Goal: Information Seeking & Learning: Learn about a topic

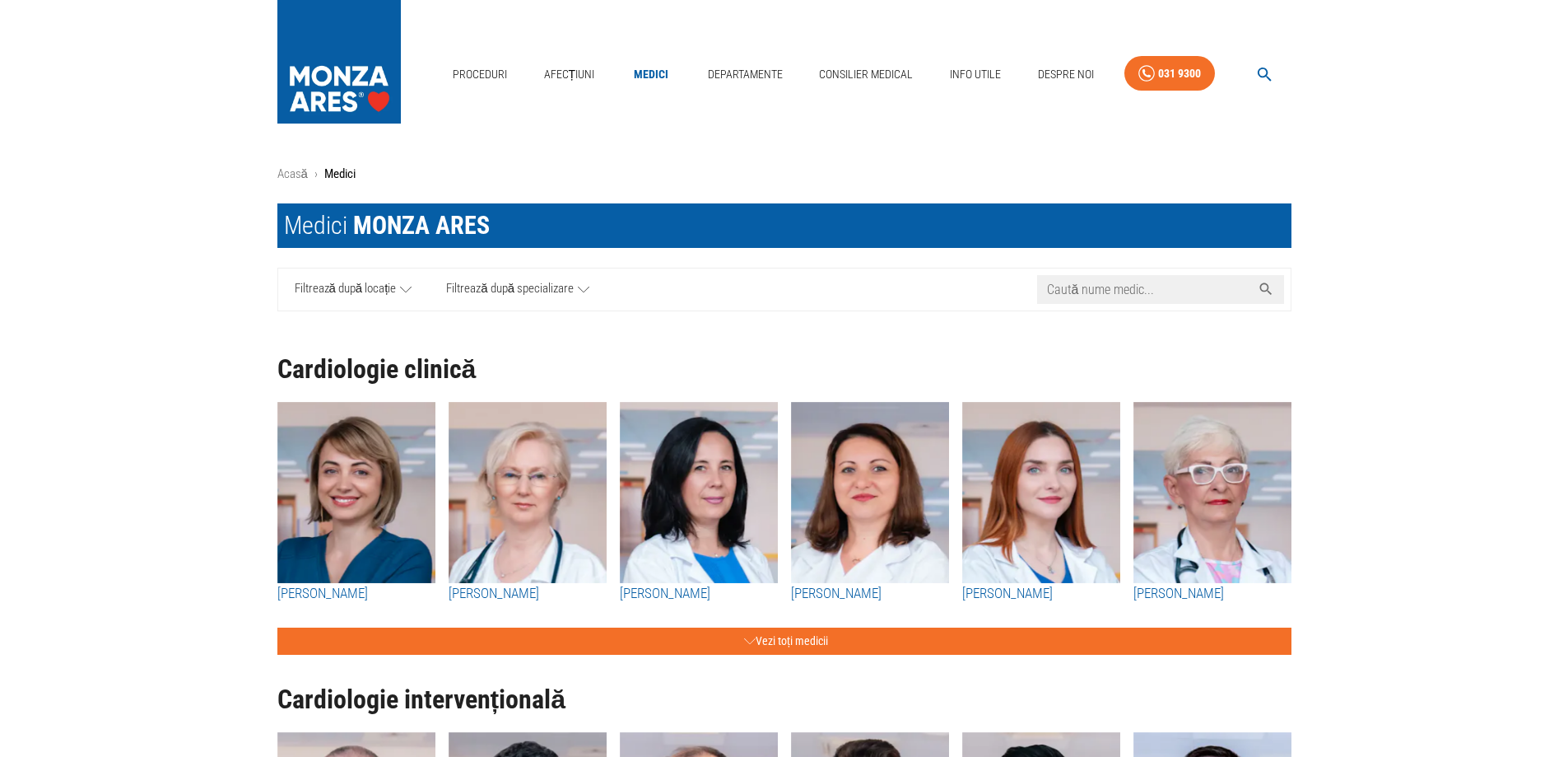
click at [1174, 293] on input "Caută nume medic..." at bounding box center [1143, 289] width 214 height 29
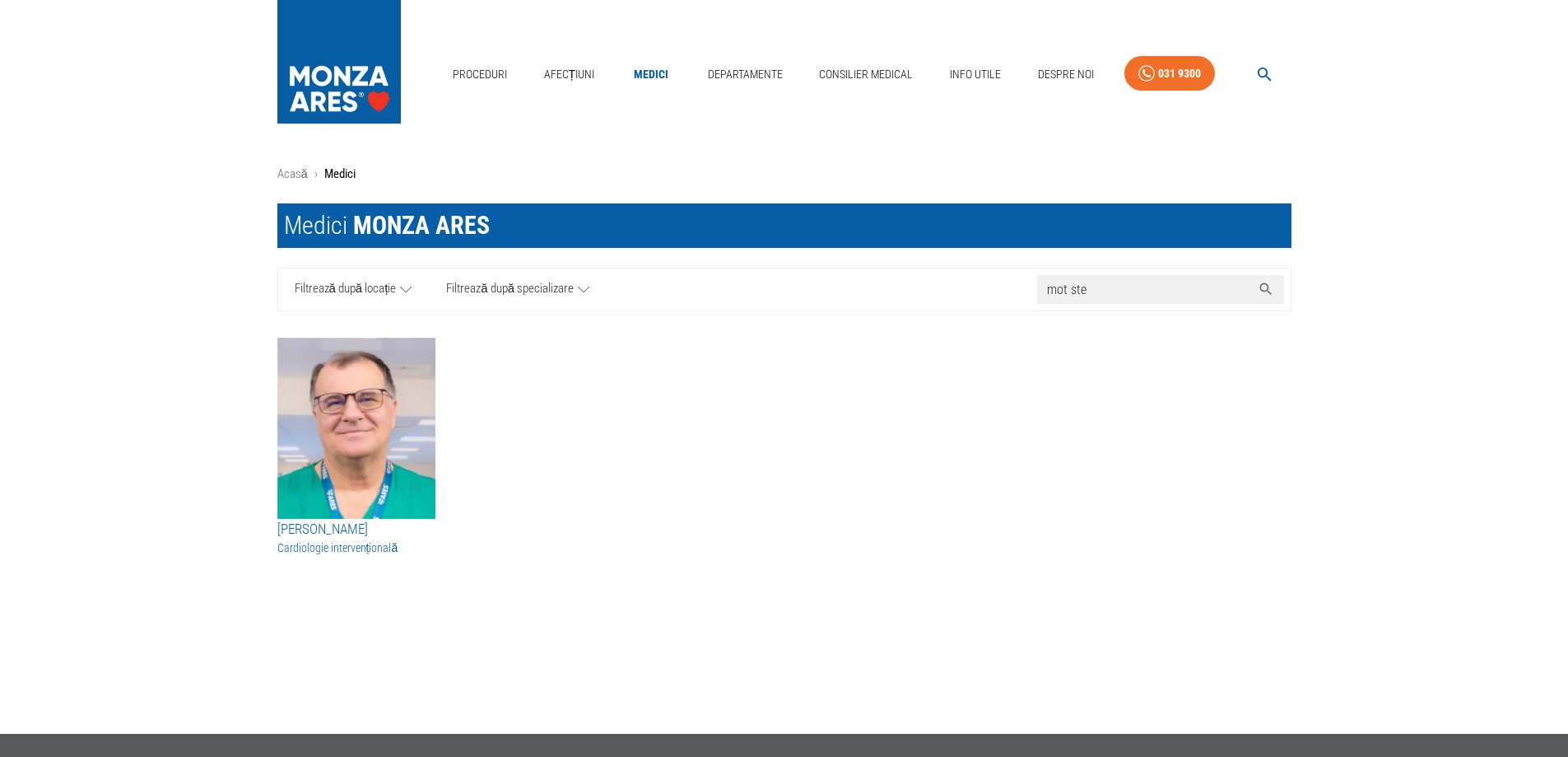
type input "mot ste"
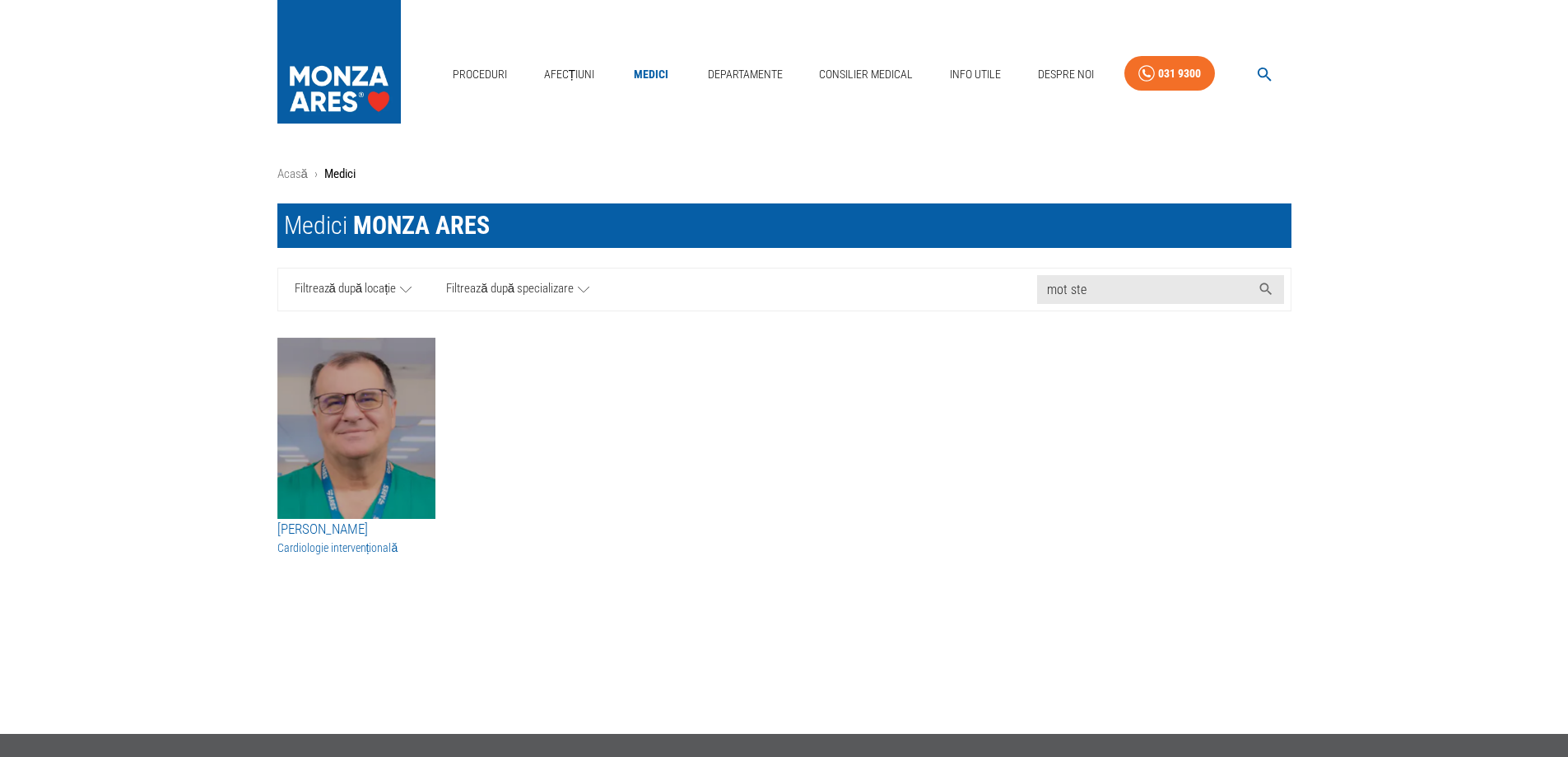
click at [325, 463] on img "button" at bounding box center [356, 429] width 158 height 182
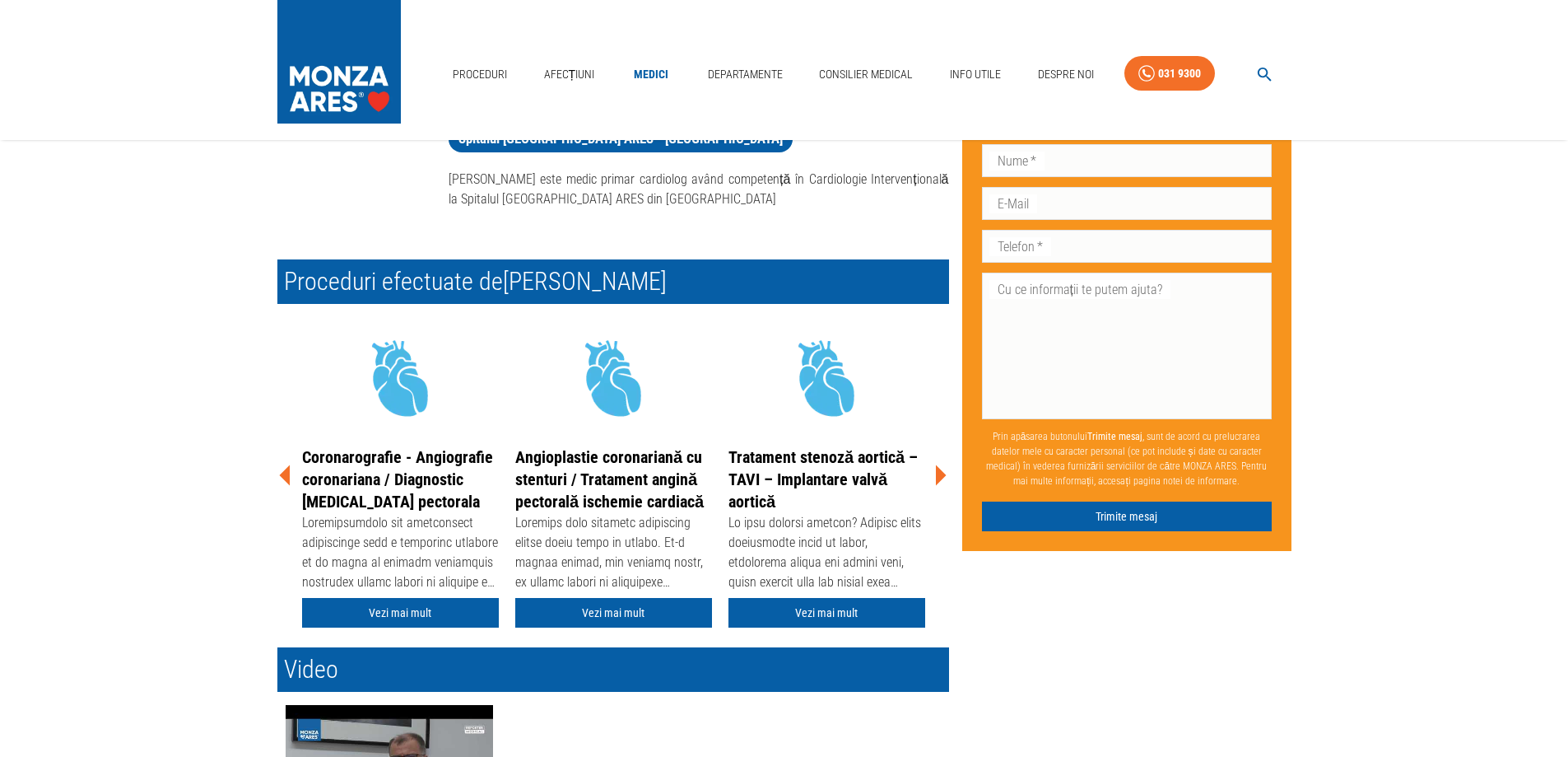
scroll to position [165, 0]
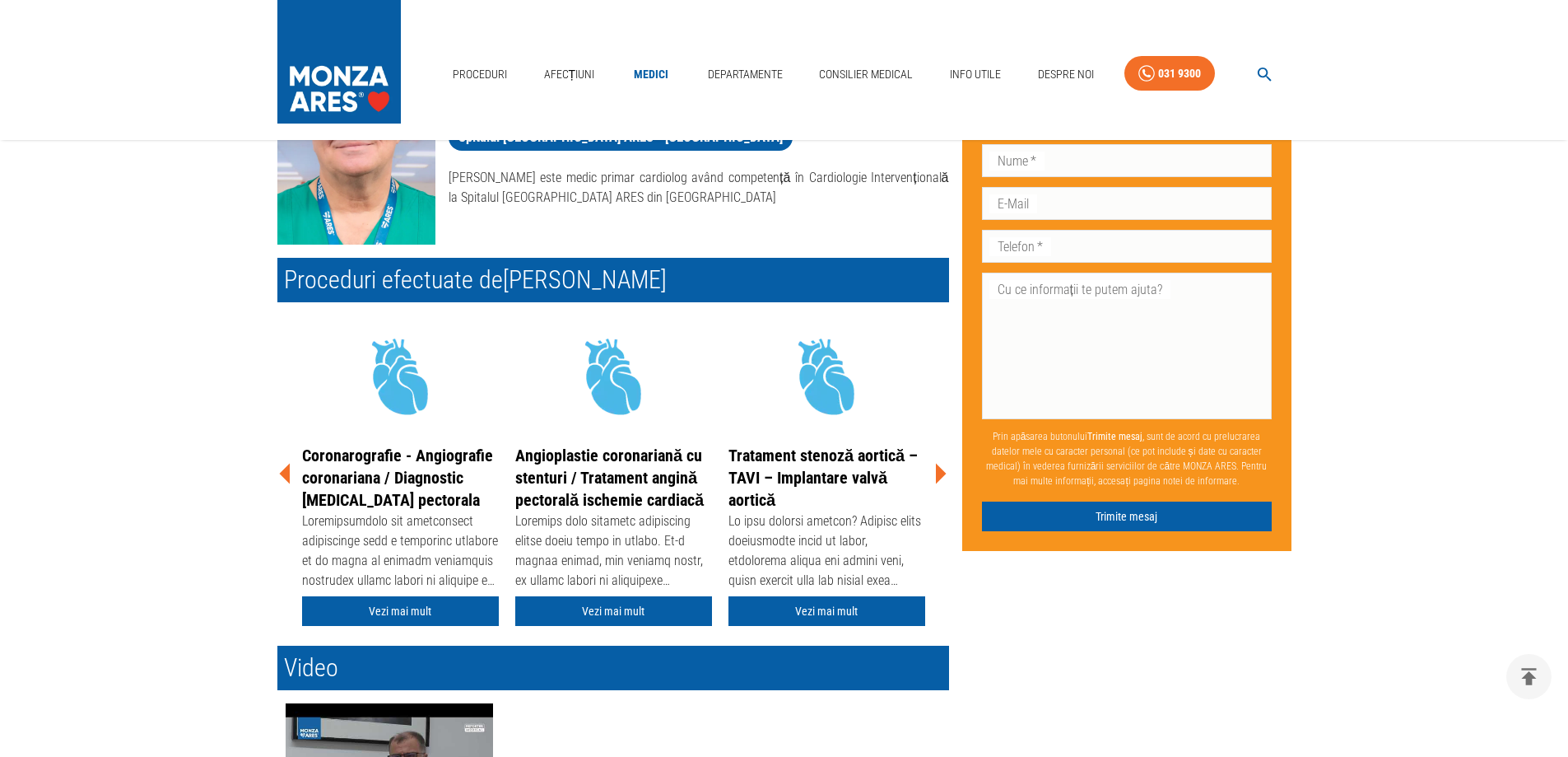
click at [941, 469] on icon at bounding box center [941, 474] width 10 height 21
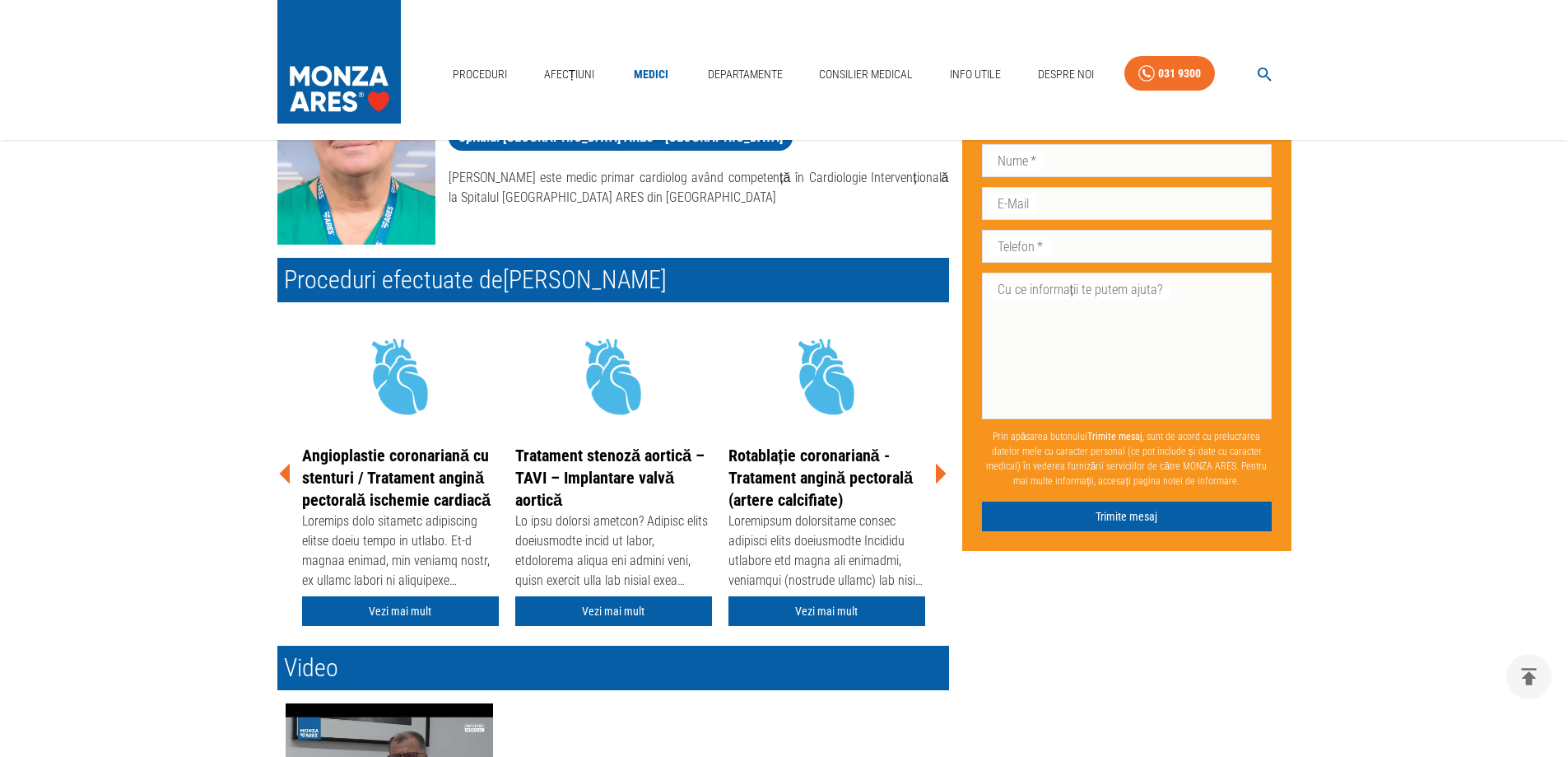
click at [941, 469] on icon at bounding box center [941, 474] width 10 height 21
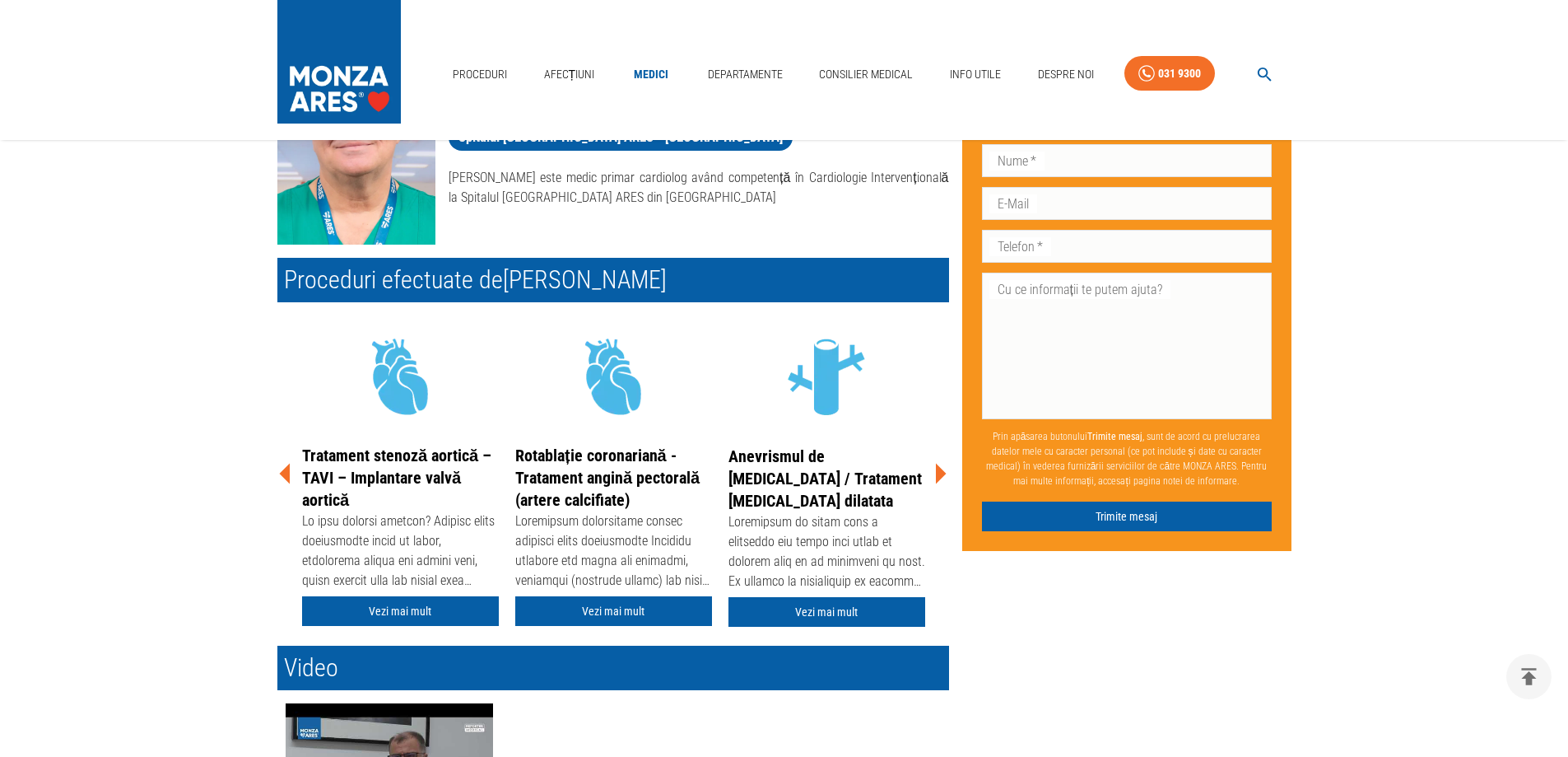
click at [941, 469] on icon at bounding box center [941, 474] width 10 height 21
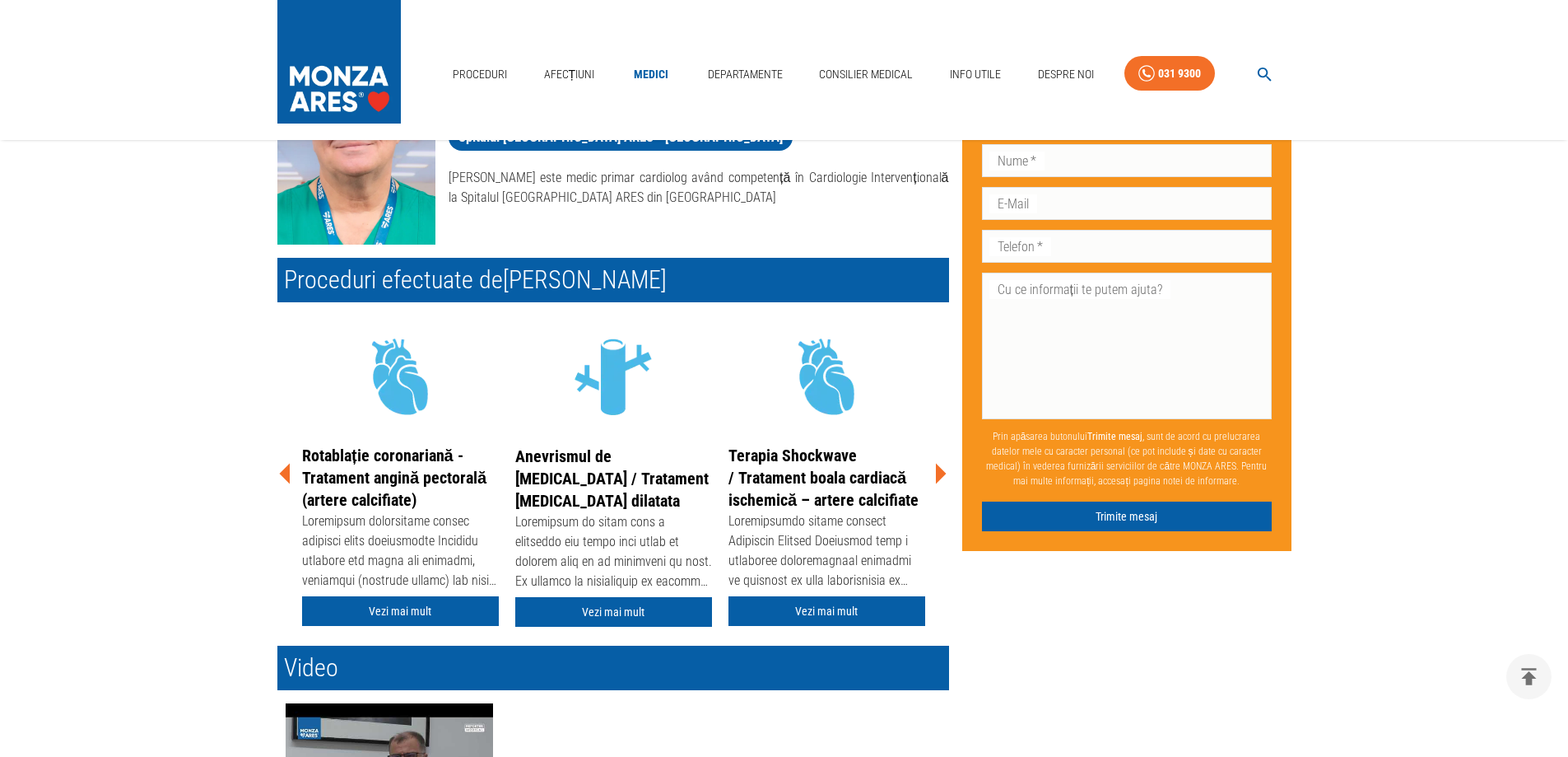
click at [939, 469] on icon at bounding box center [941, 474] width 10 height 21
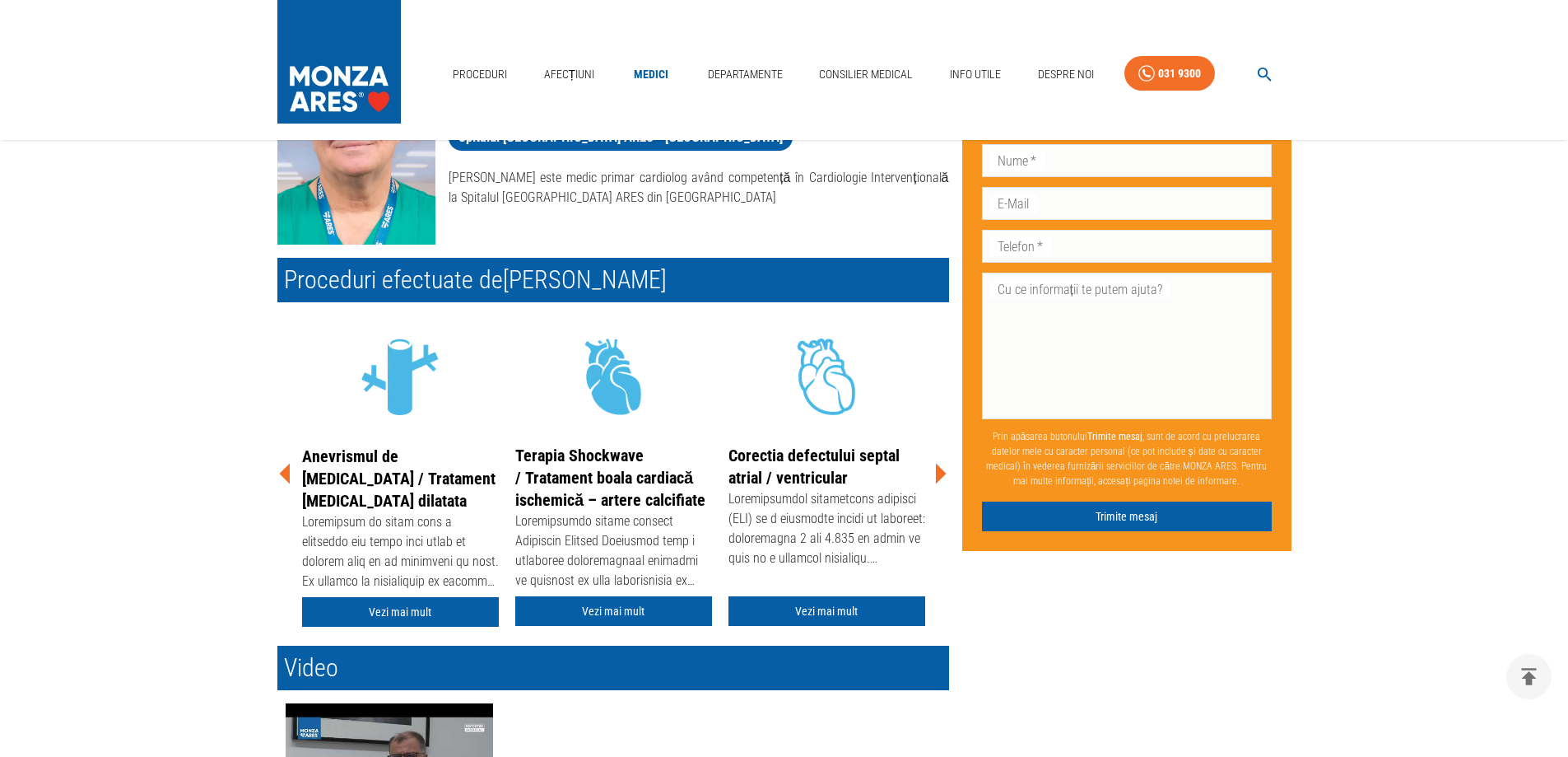
click at [939, 469] on icon at bounding box center [941, 474] width 10 height 21
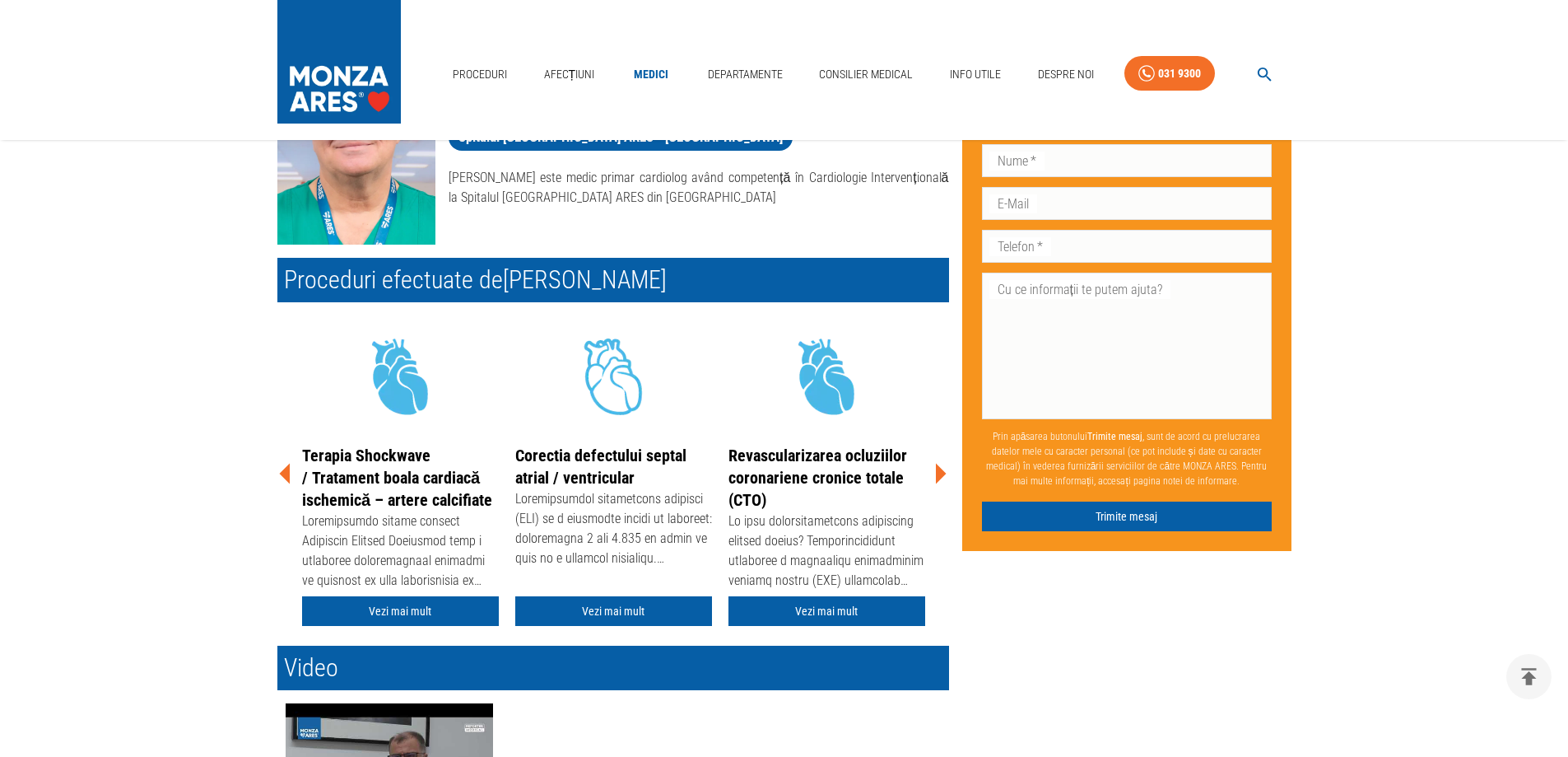
click at [939, 469] on icon at bounding box center [941, 474] width 10 height 21
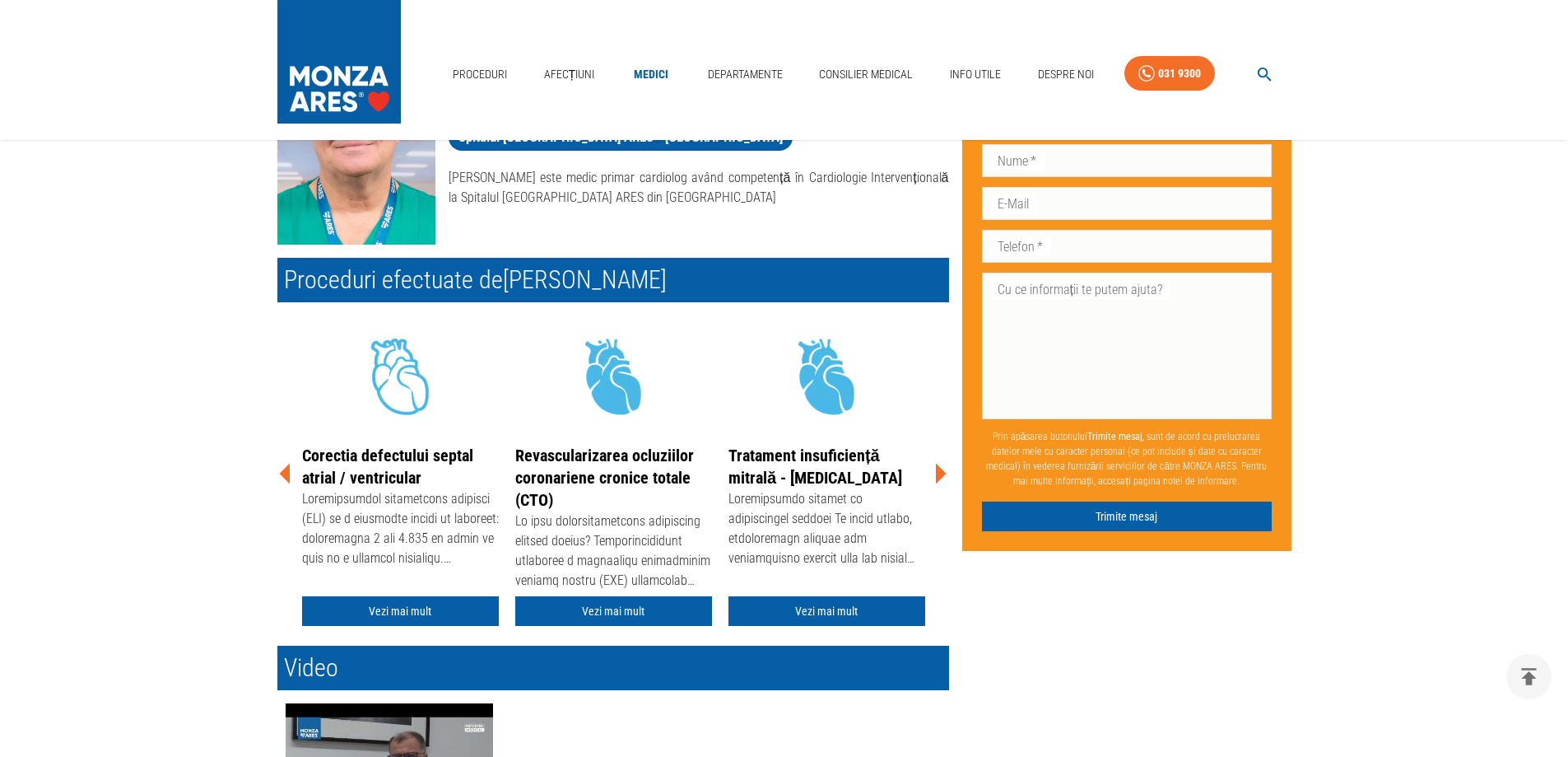
click at [936, 469] on icon at bounding box center [941, 474] width 10 height 21
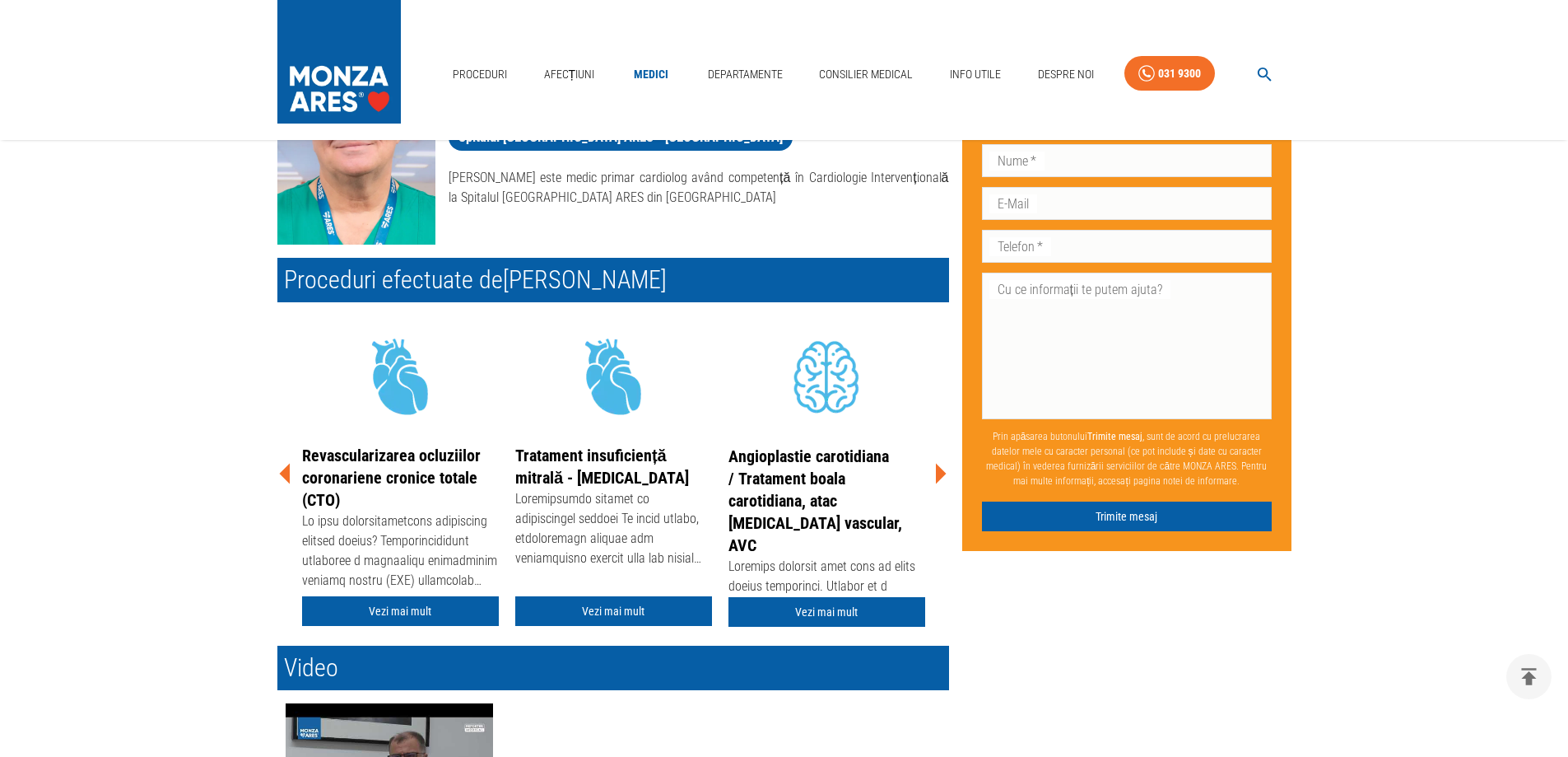
click at [935, 470] on icon at bounding box center [940, 473] width 50 height 50
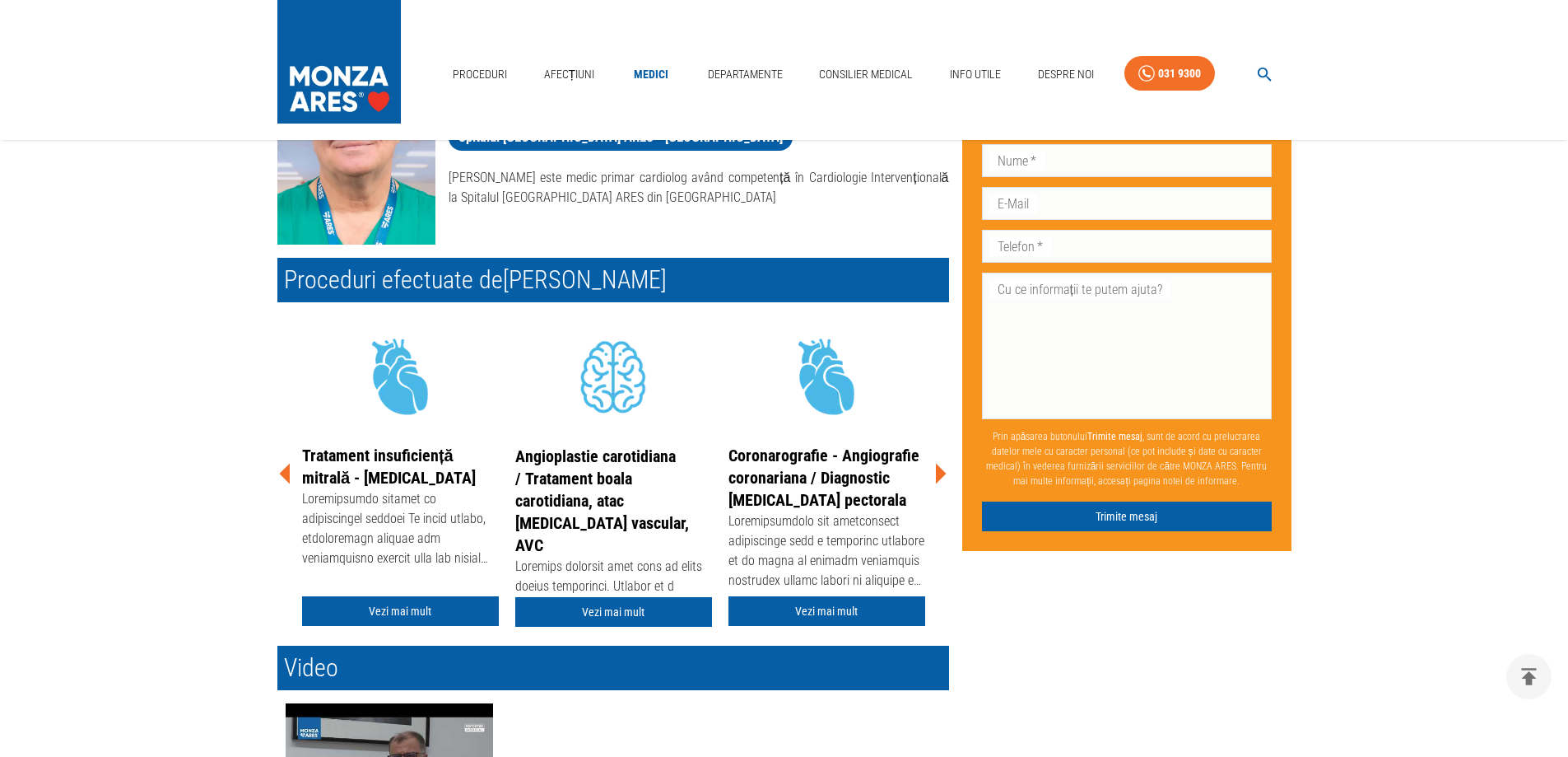
click at [935, 471] on icon at bounding box center [940, 473] width 50 height 50
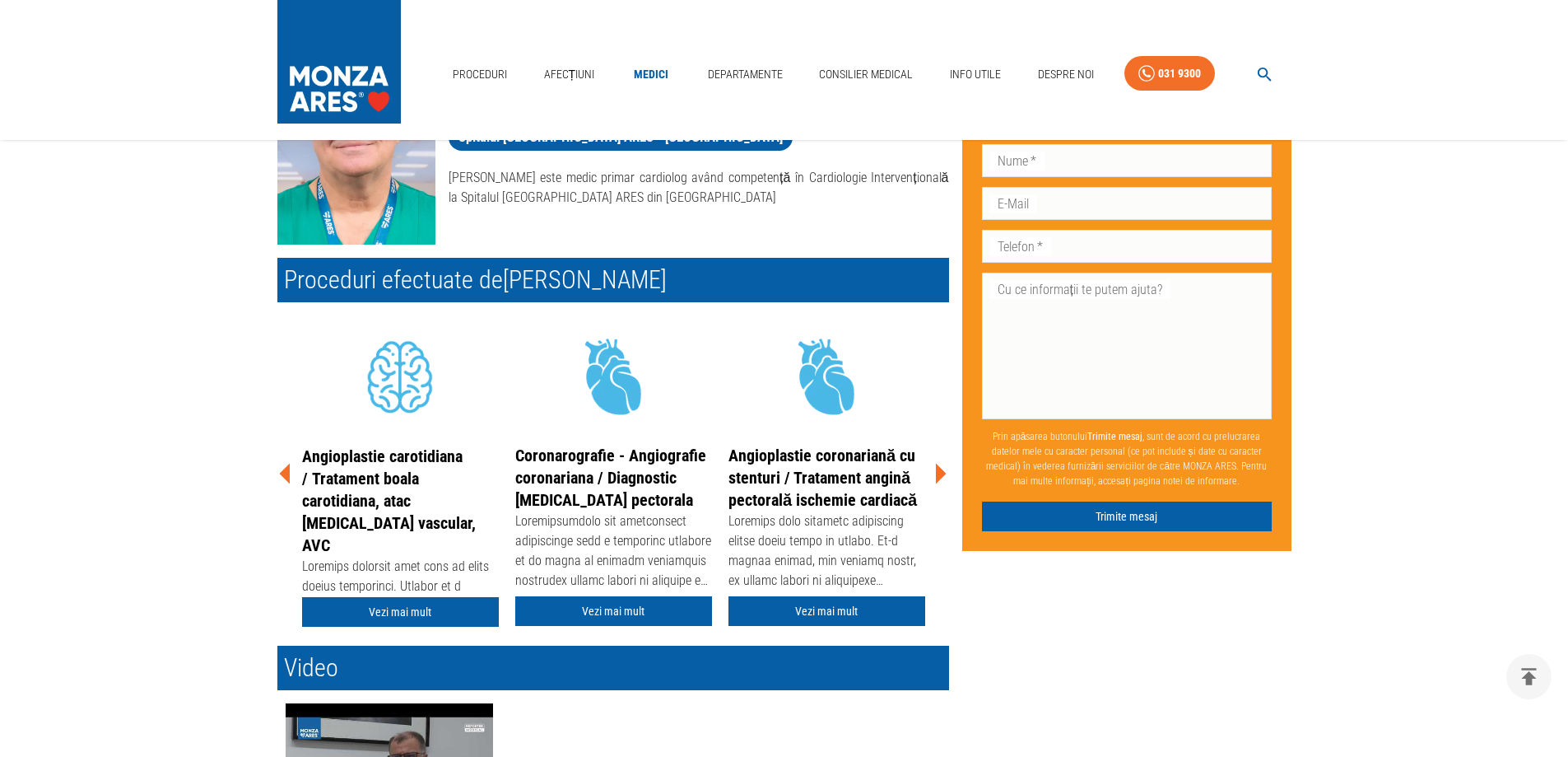
click at [284, 472] on icon at bounding box center [284, 474] width 10 height 21
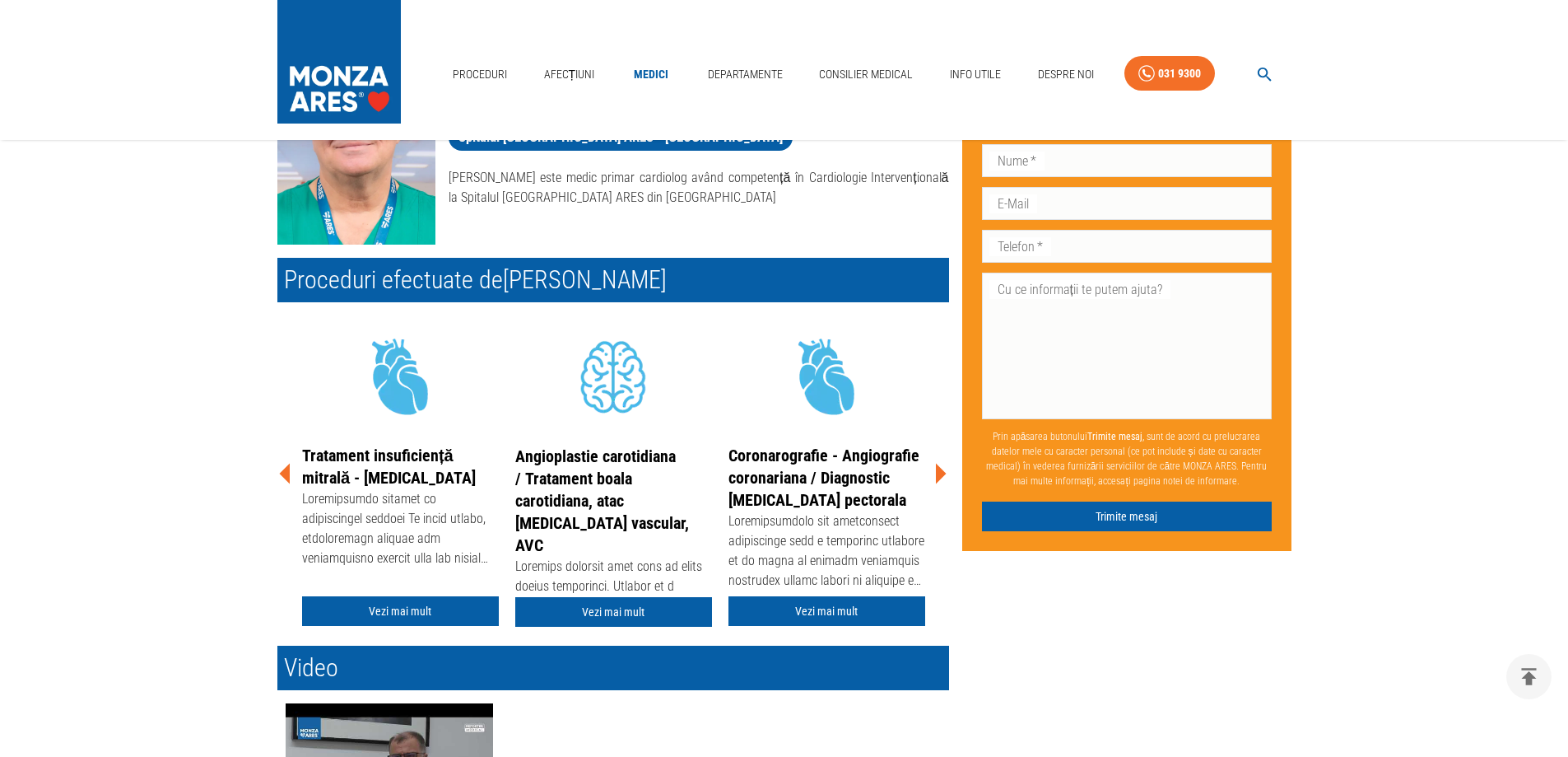
click at [284, 472] on icon at bounding box center [284, 474] width 10 height 21
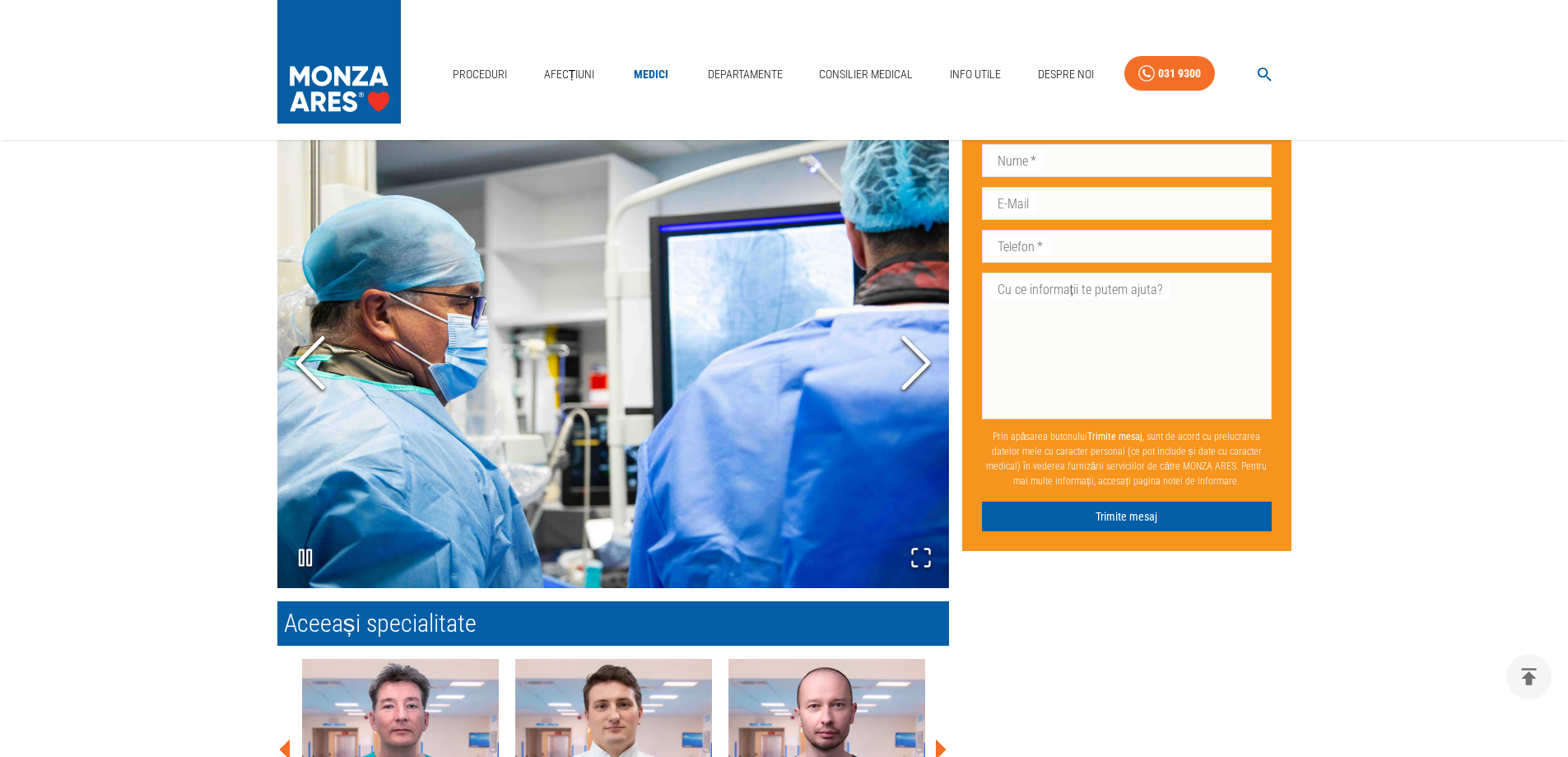
scroll to position [988, 0]
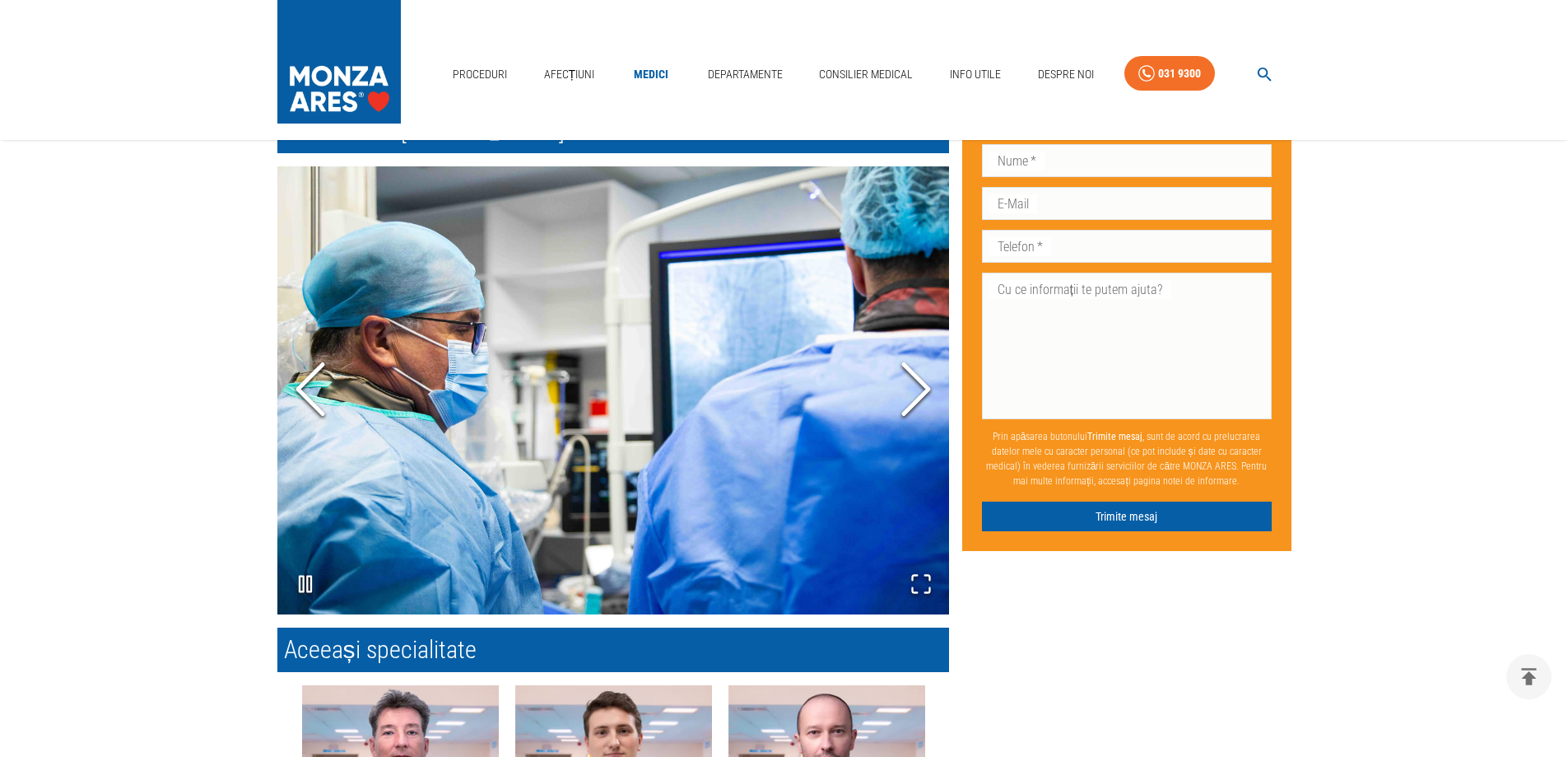
click at [921, 388] on icon "Next Slide" at bounding box center [915, 389] width 50 height 99
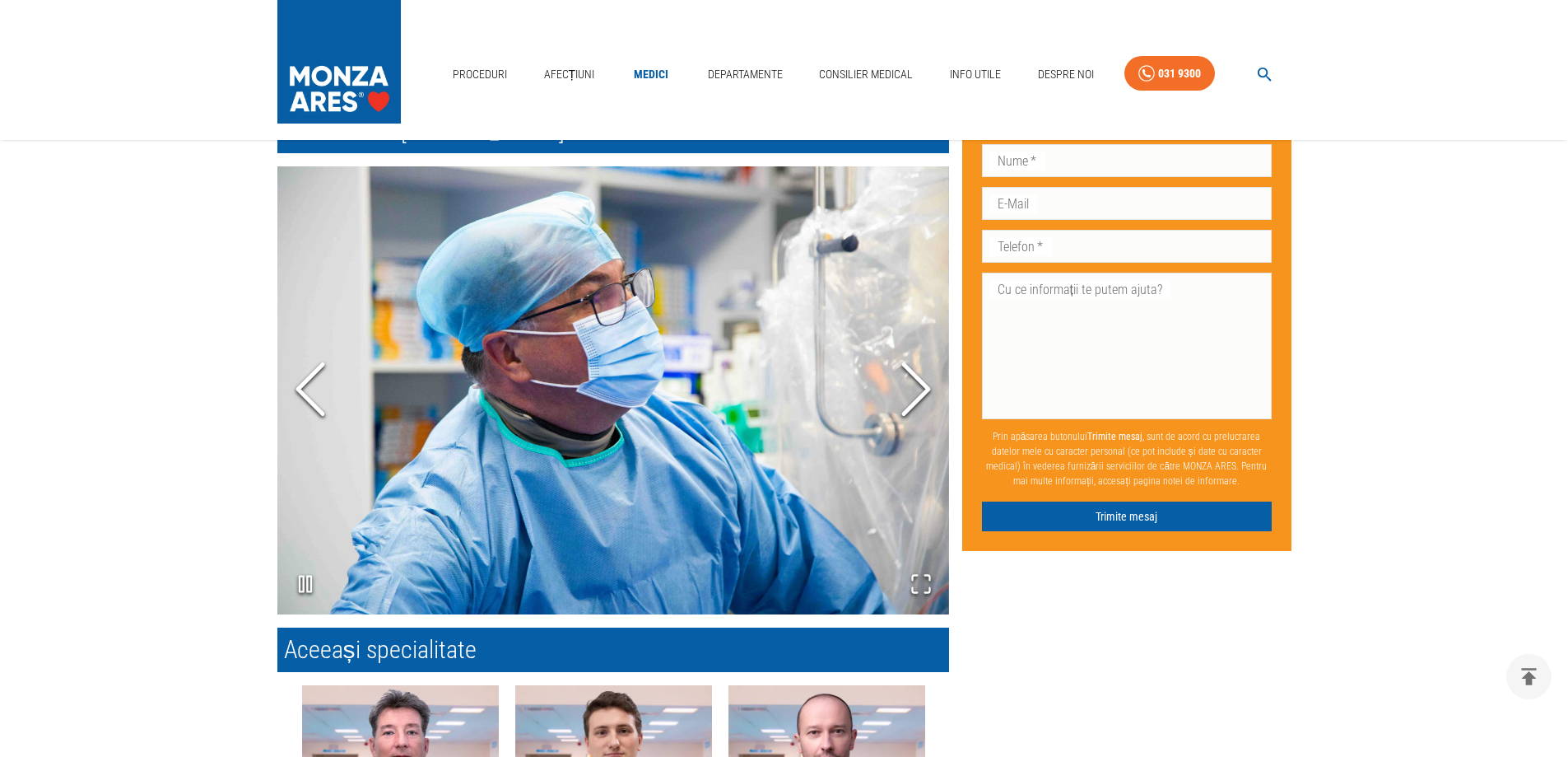
click at [921, 388] on icon "Next Slide" at bounding box center [915, 389] width 50 height 99
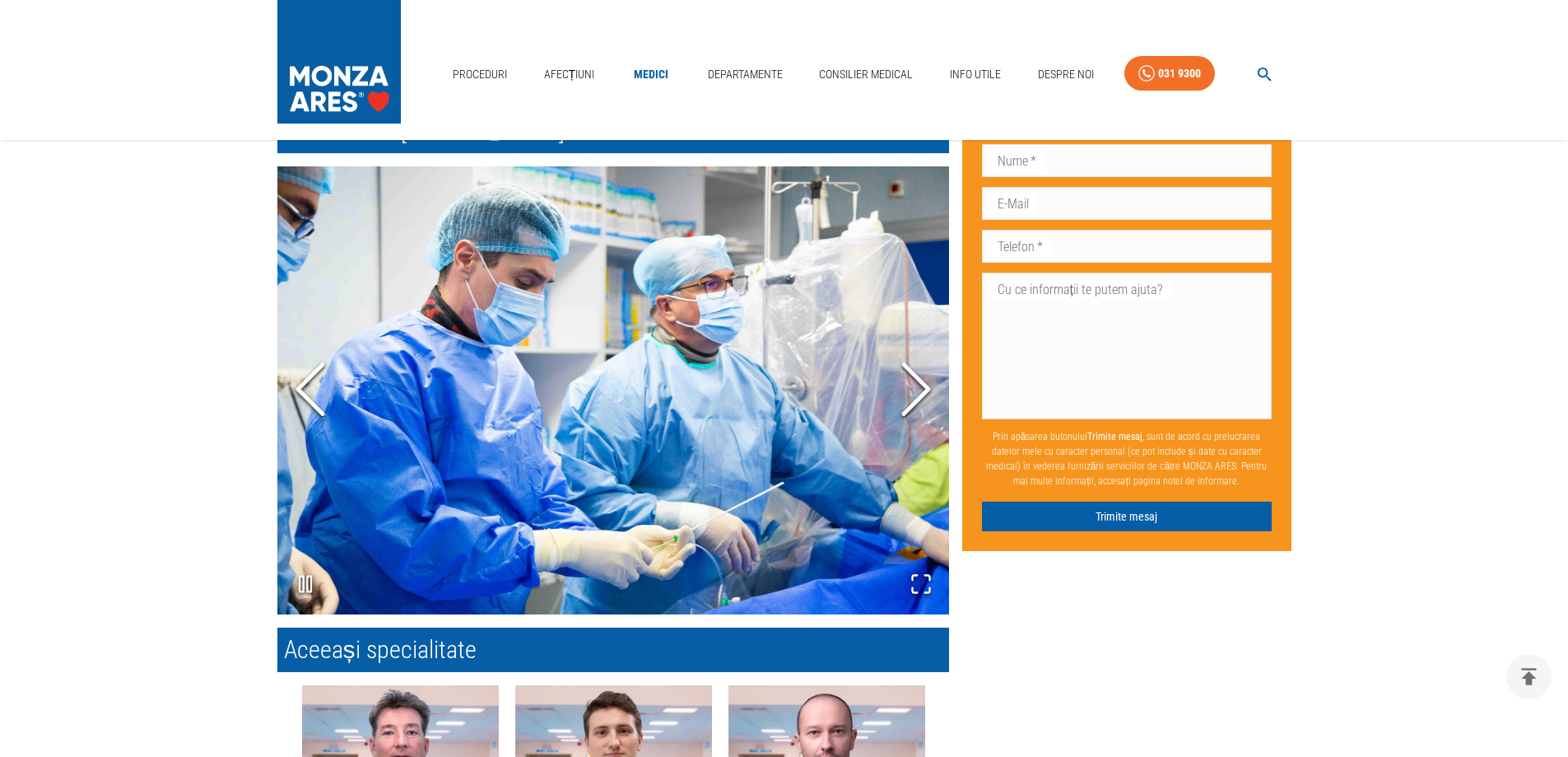
click at [921, 388] on icon "Next Slide" at bounding box center [915, 389] width 50 height 99
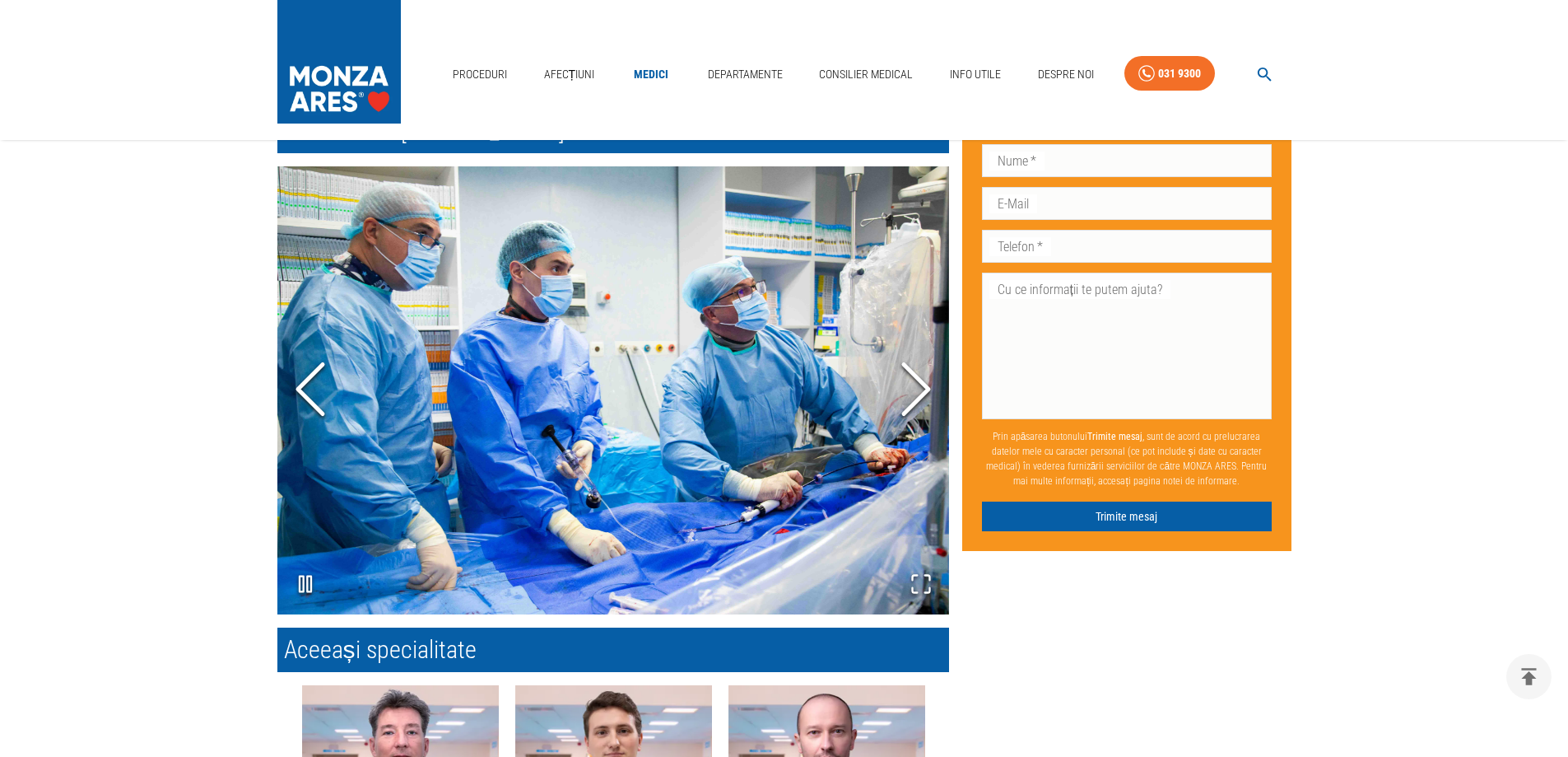
click at [921, 388] on icon "Next Slide" at bounding box center [915, 389] width 50 height 99
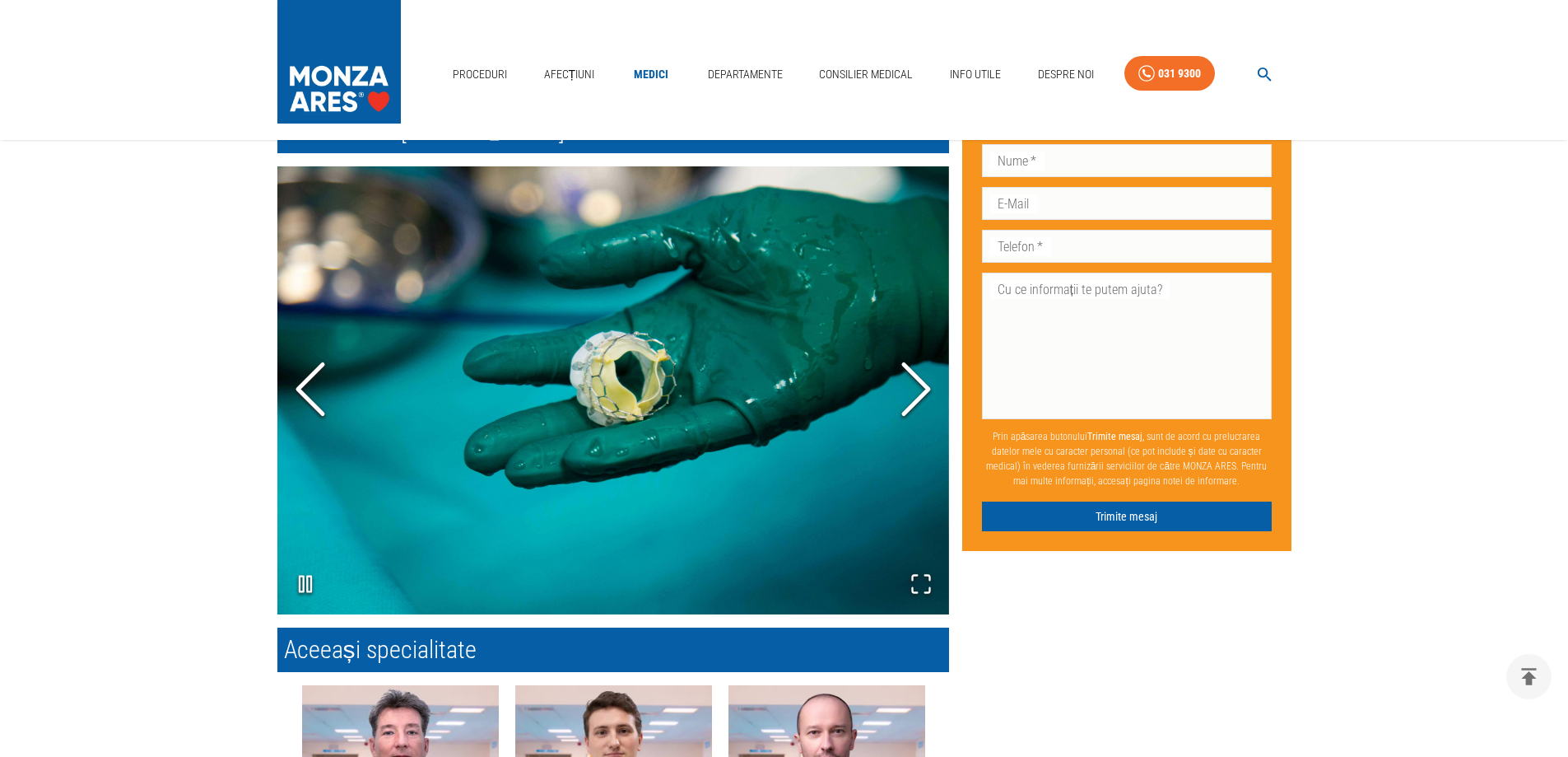
click at [921, 388] on icon "Next Slide" at bounding box center [915, 389] width 50 height 99
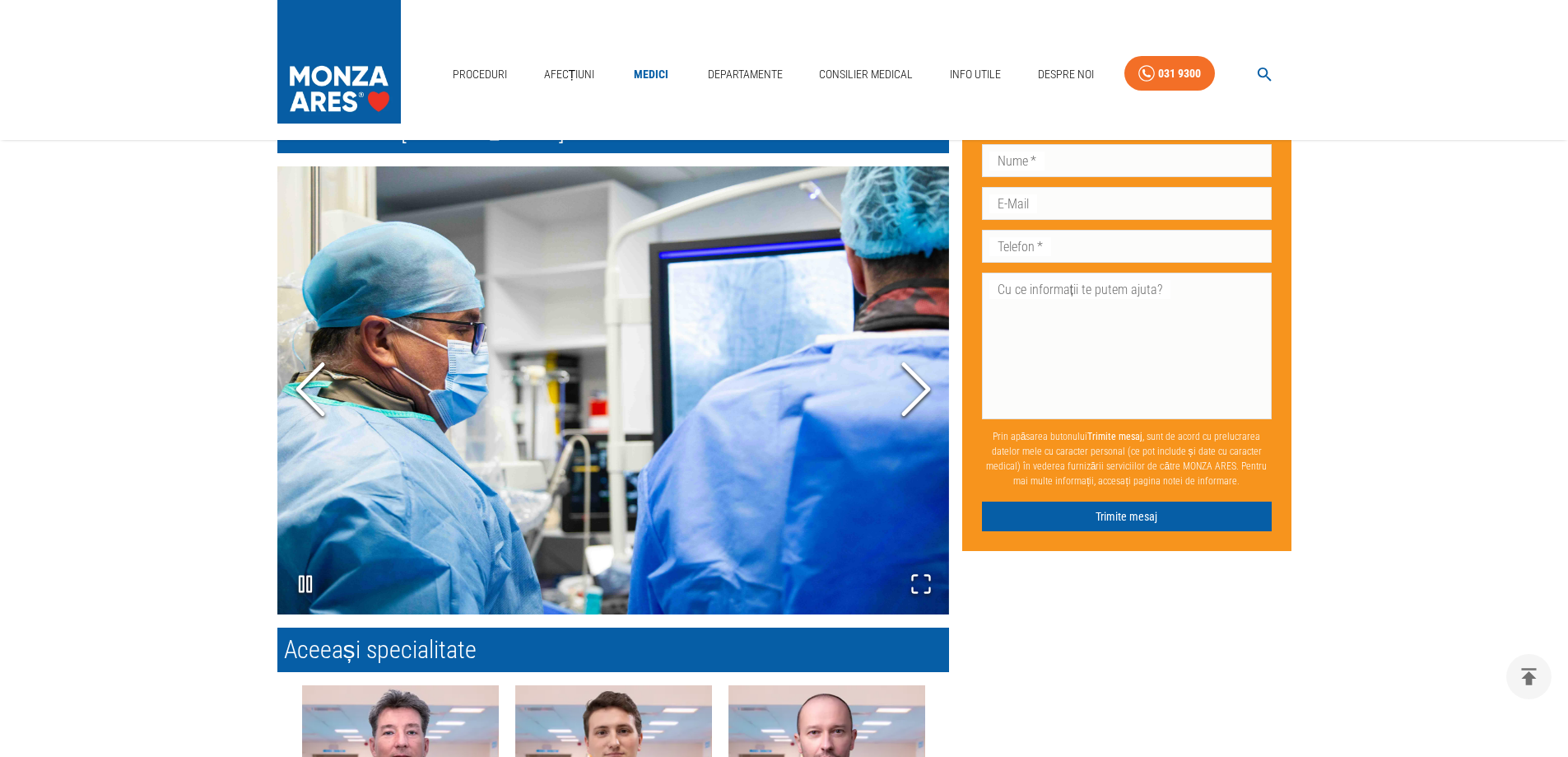
click at [921, 388] on icon "Next Slide" at bounding box center [915, 389] width 50 height 99
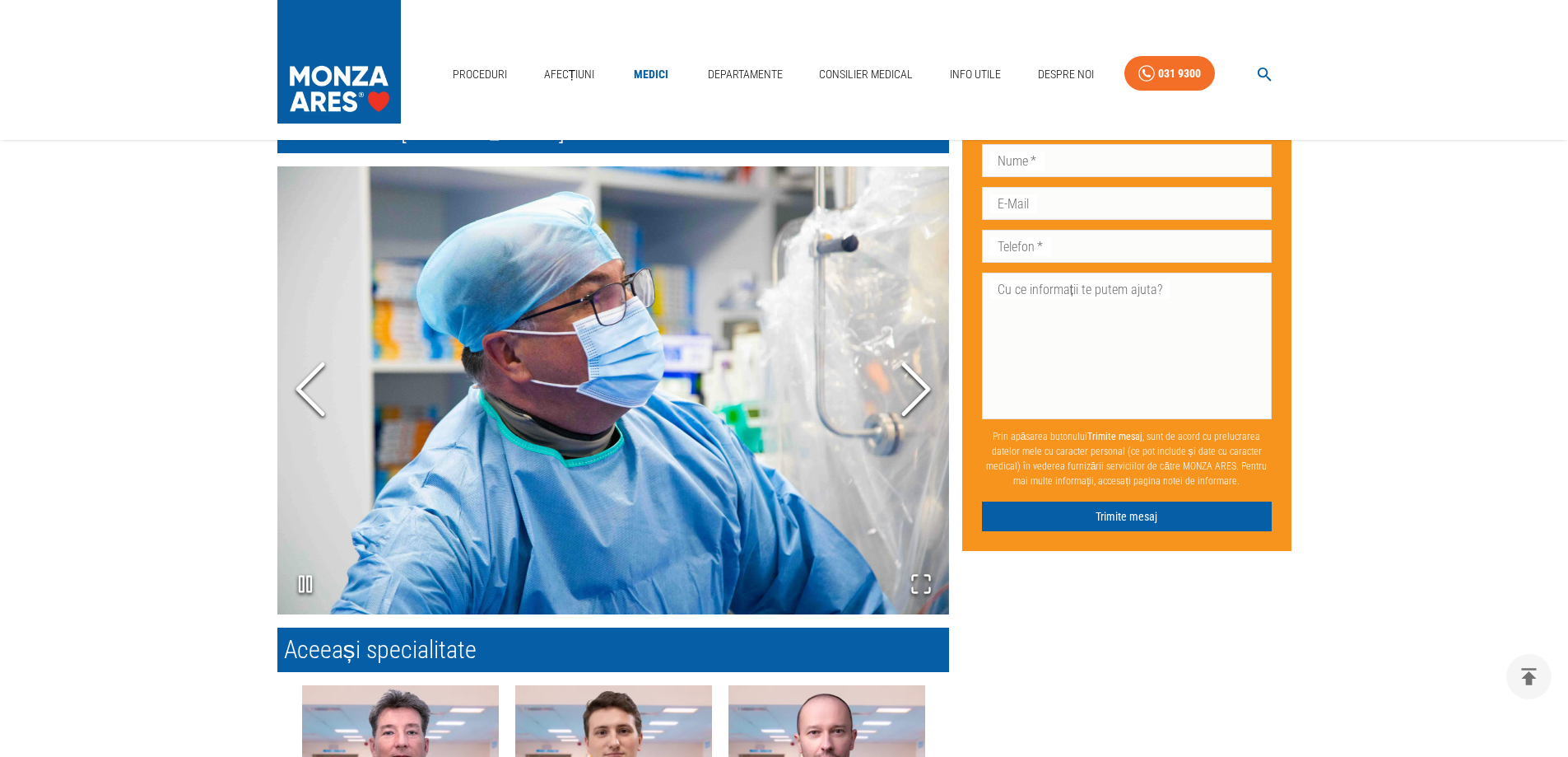
click at [921, 388] on icon "Next Slide" at bounding box center [915, 389] width 50 height 99
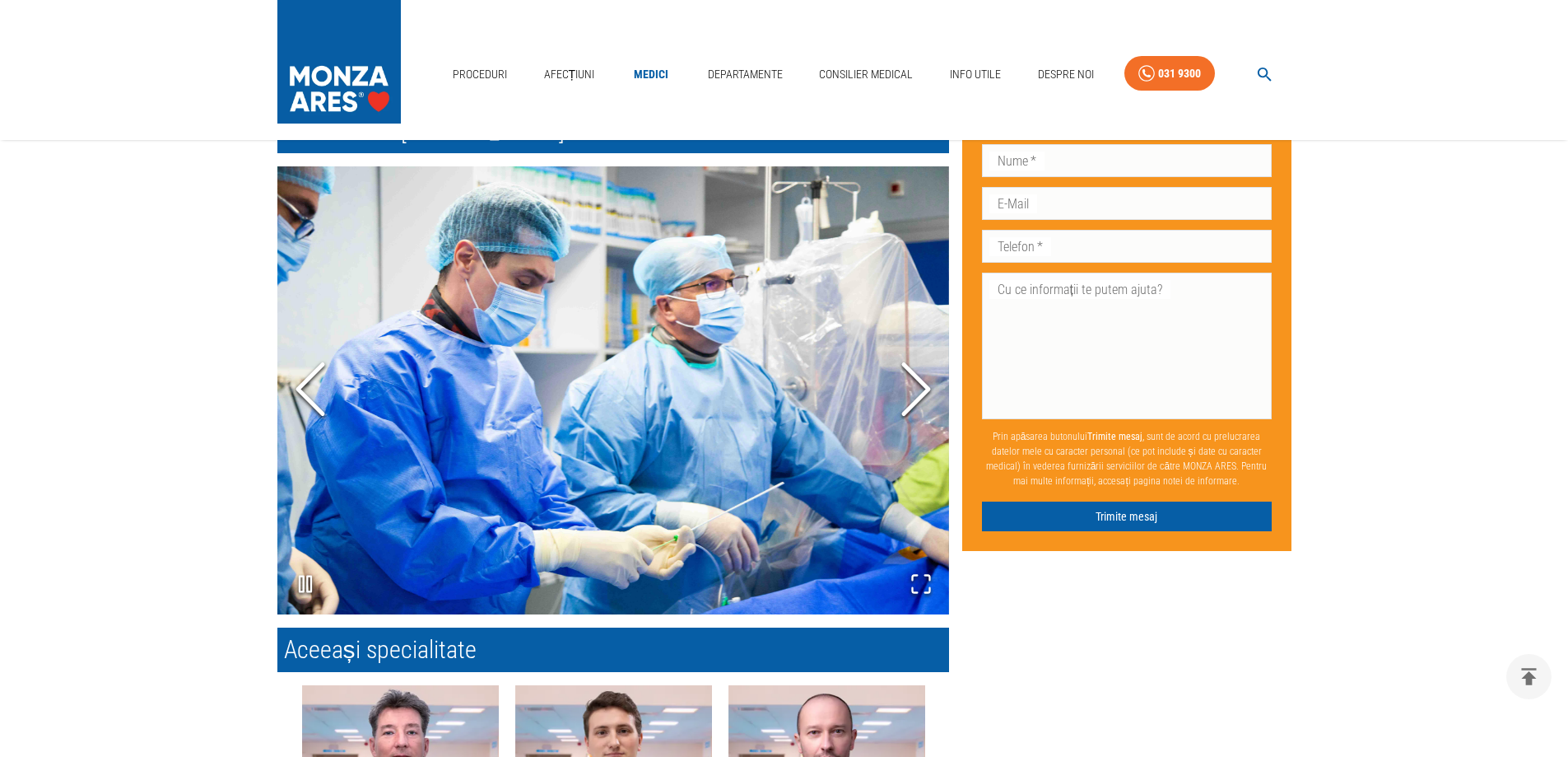
click at [921, 388] on icon "Next Slide" at bounding box center [915, 389] width 50 height 99
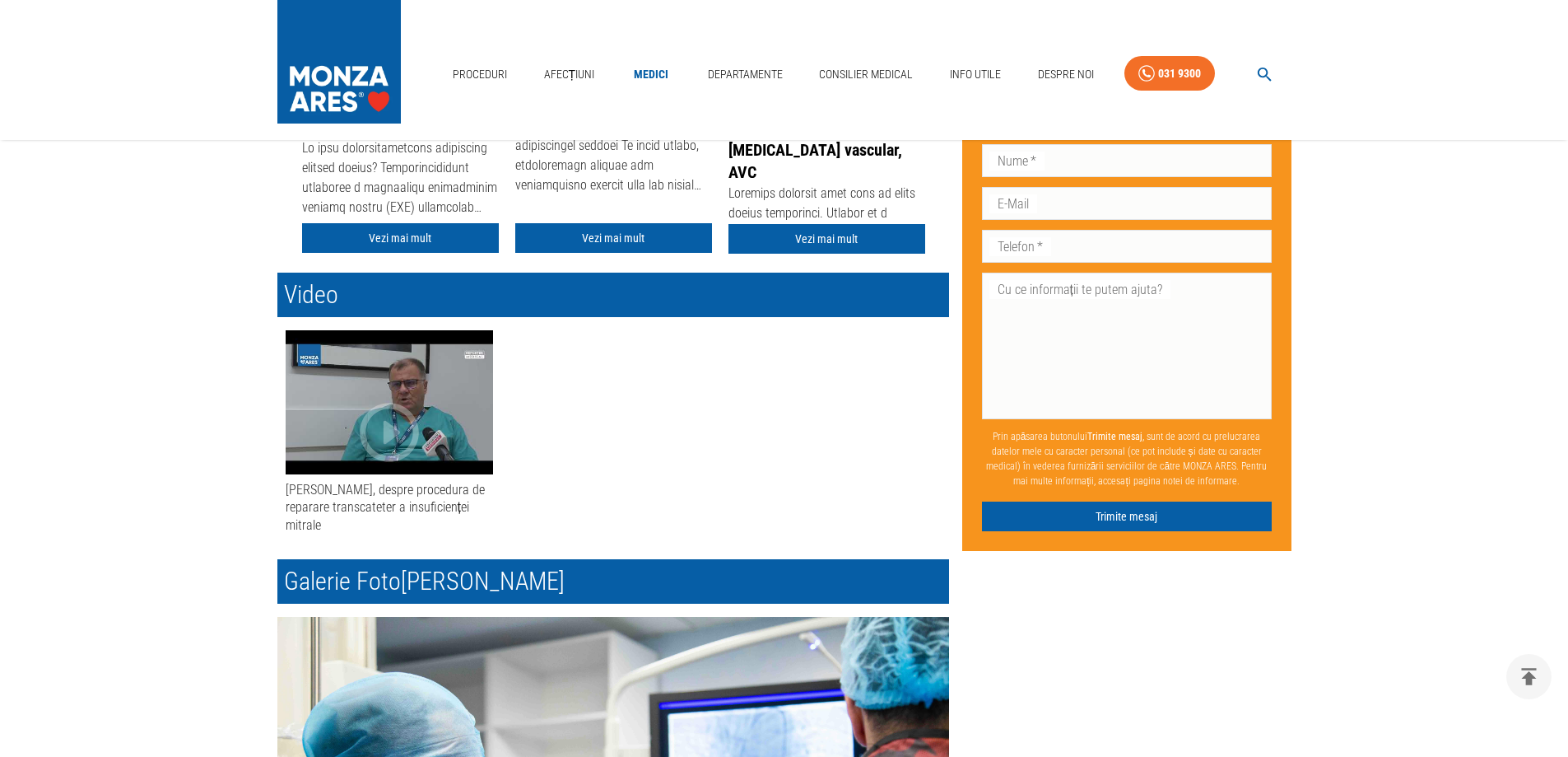
scroll to position [494, 0]
